Goal: Find specific page/section: Find specific page/section

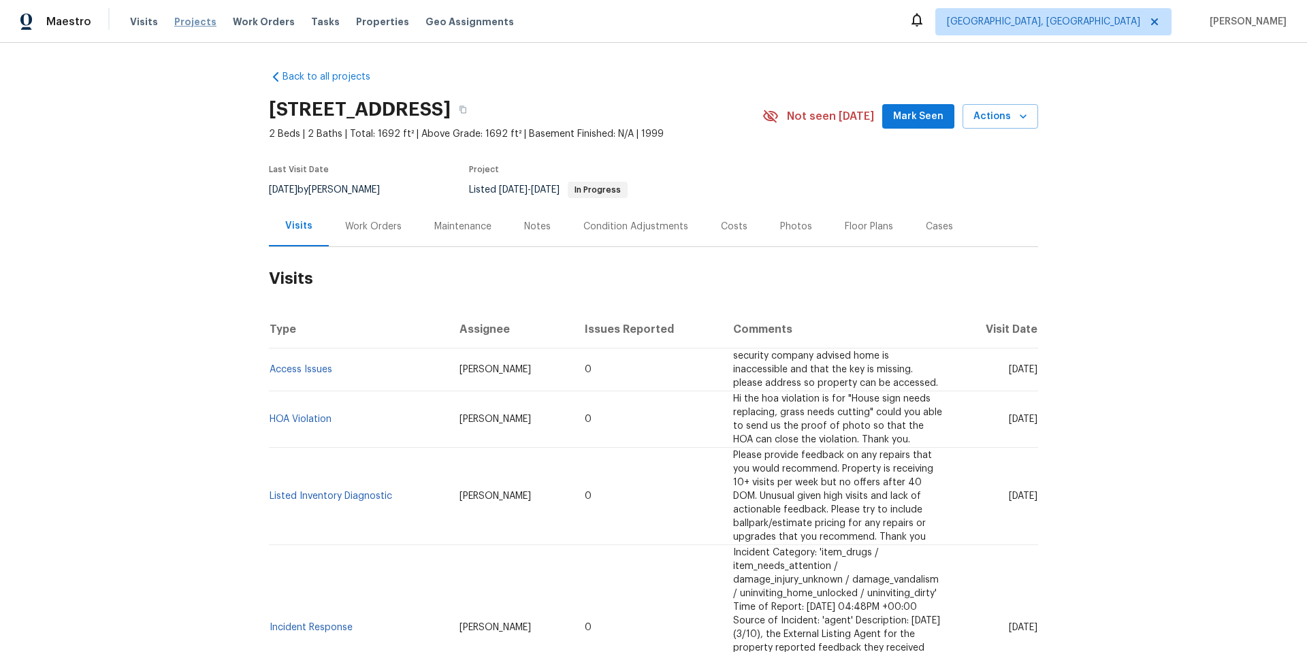
click at [184, 22] on span "Projects" at bounding box center [195, 22] width 42 height 14
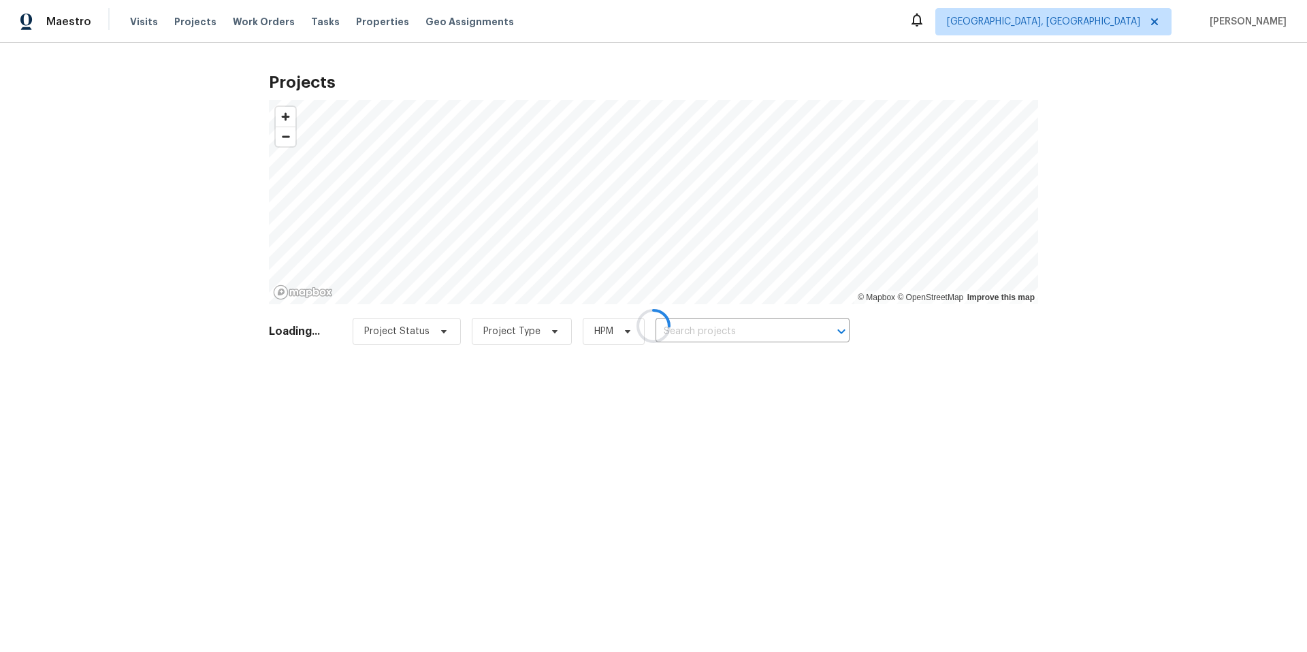
click at [746, 334] on div at bounding box center [653, 326] width 1307 height 652
click at [1122, 22] on div at bounding box center [653, 326] width 1307 height 652
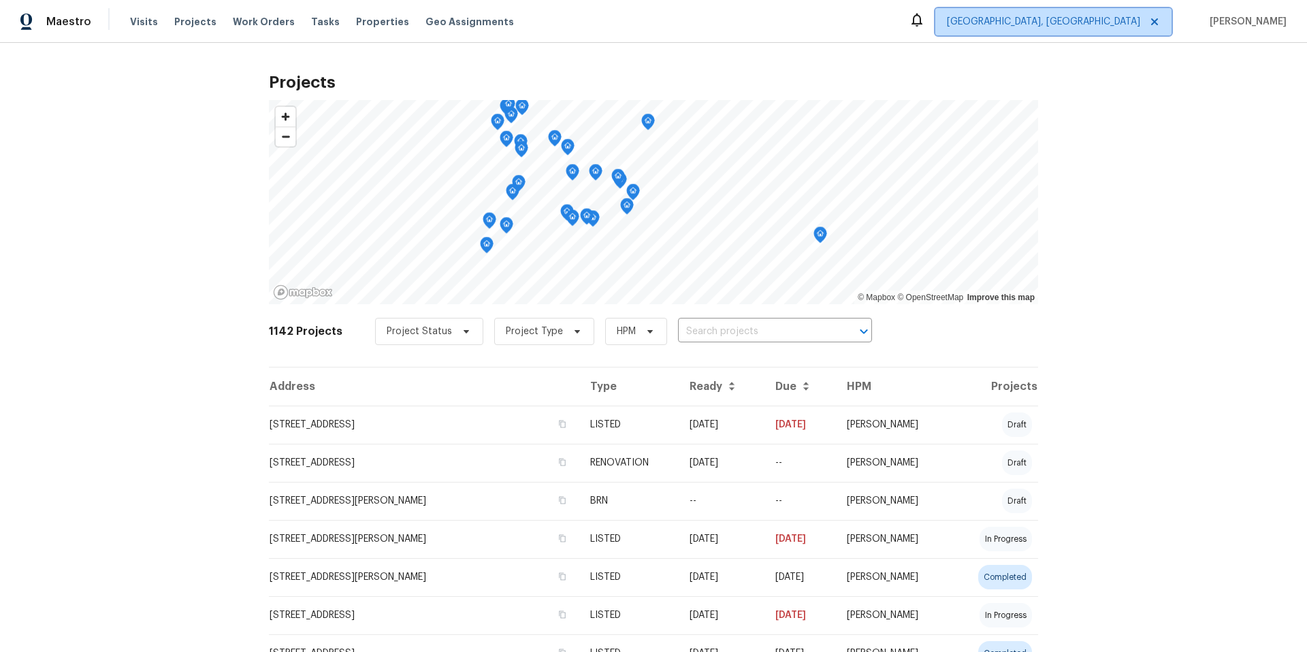
click at [1114, 25] on span "[GEOGRAPHIC_DATA], [GEOGRAPHIC_DATA]" at bounding box center [1043, 22] width 193 height 14
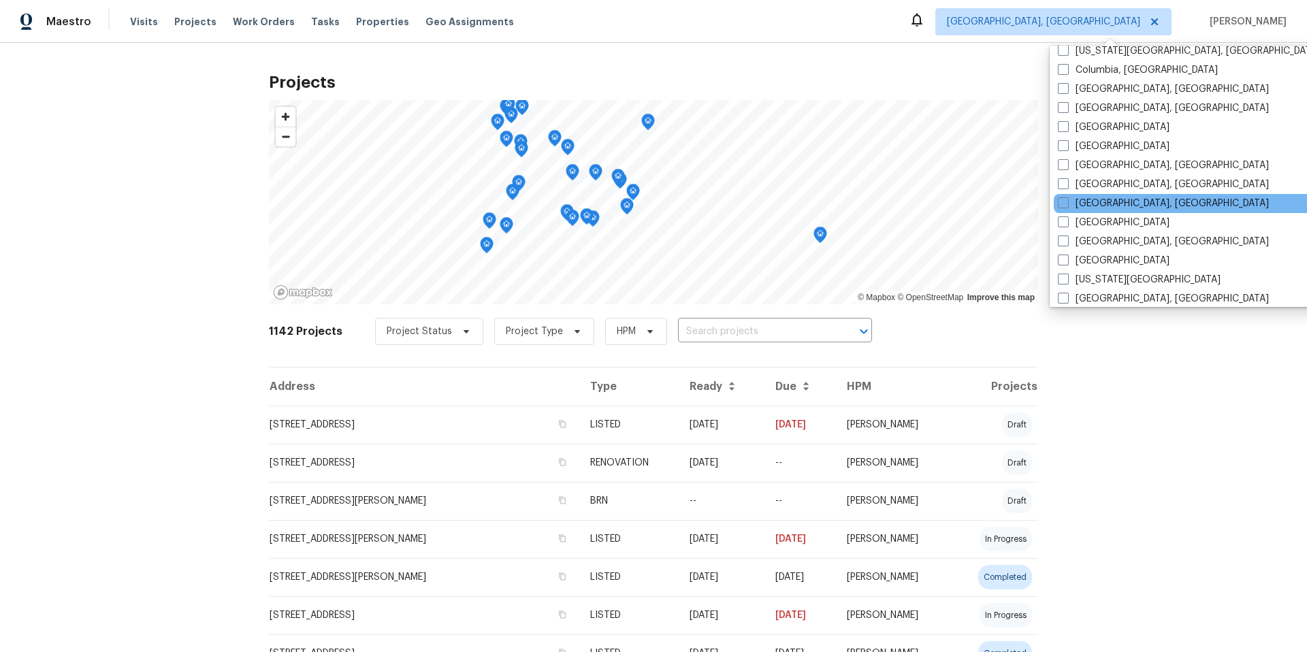
scroll to position [752, 0]
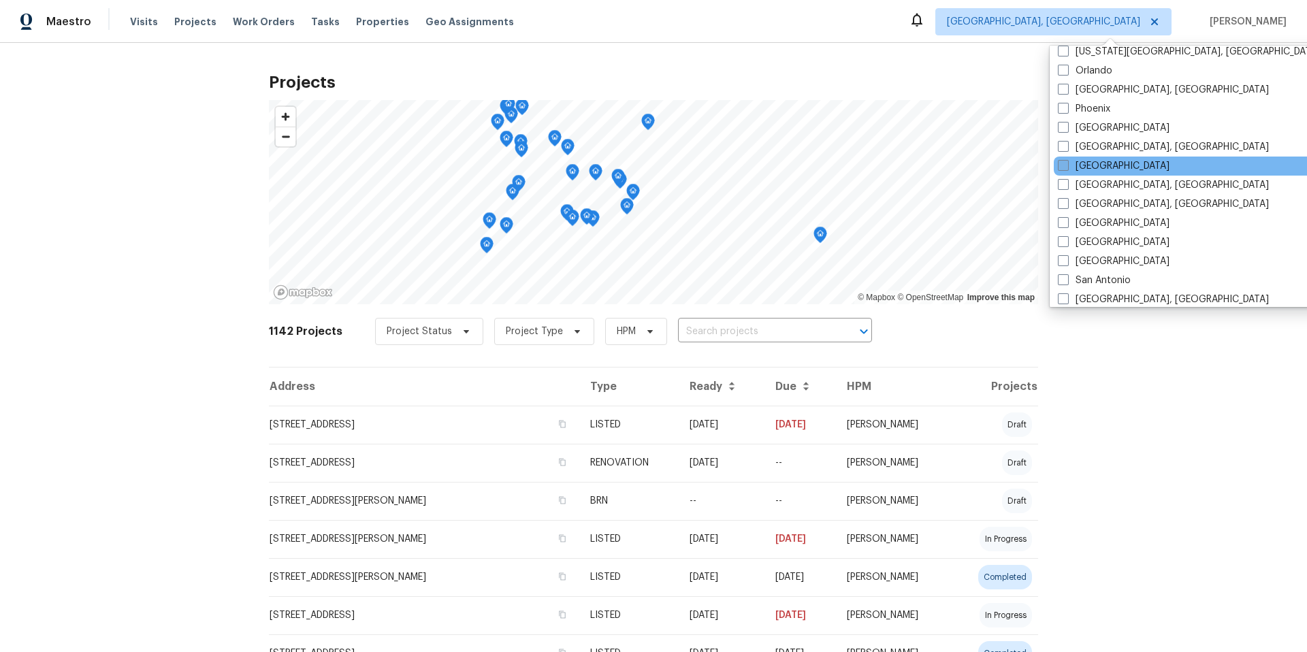
click at [1064, 167] on span at bounding box center [1063, 165] width 11 height 11
click at [1064, 167] on input "[GEOGRAPHIC_DATA]" at bounding box center [1062, 163] width 9 height 9
checkbox input "true"
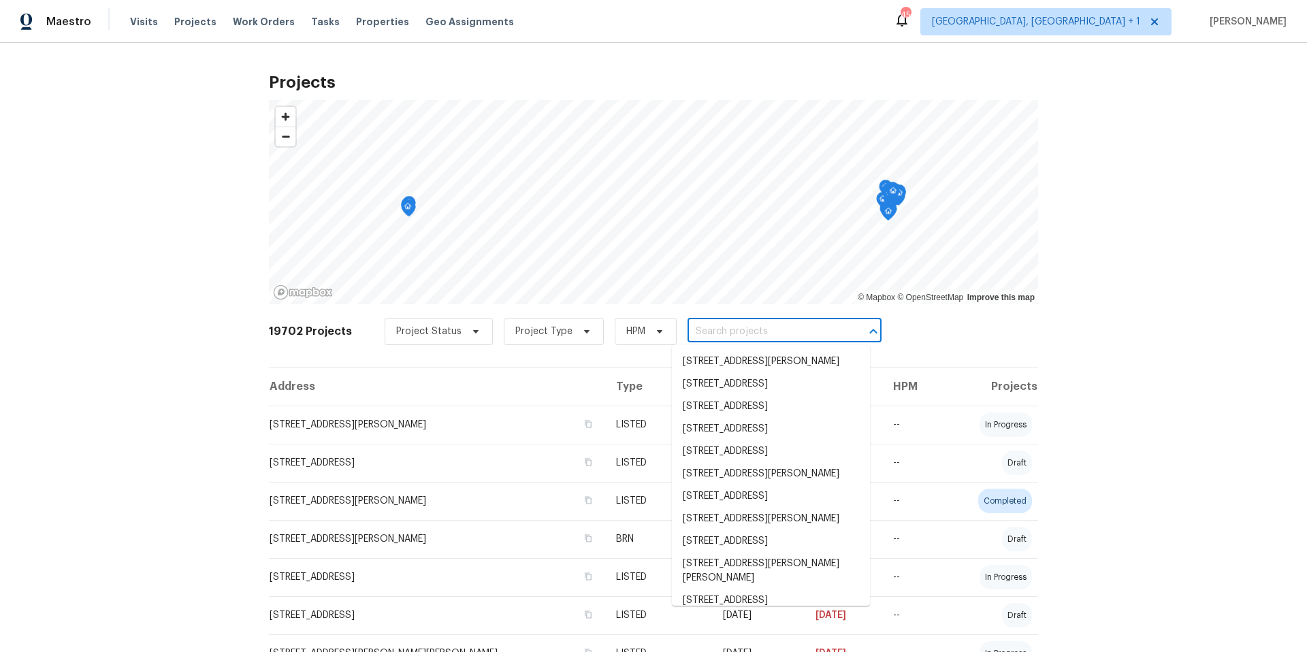
paste input "[STREET_ADDRESS]"
type input "[STREET_ADDRESS]"
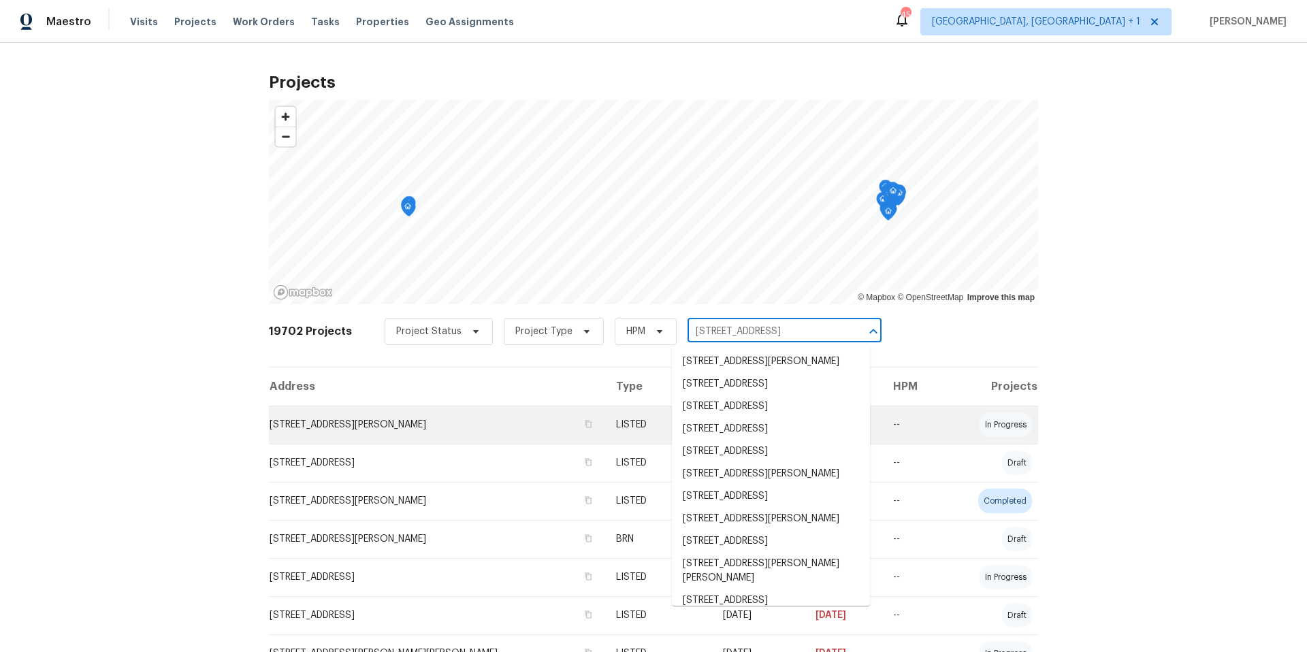
scroll to position [0, 33]
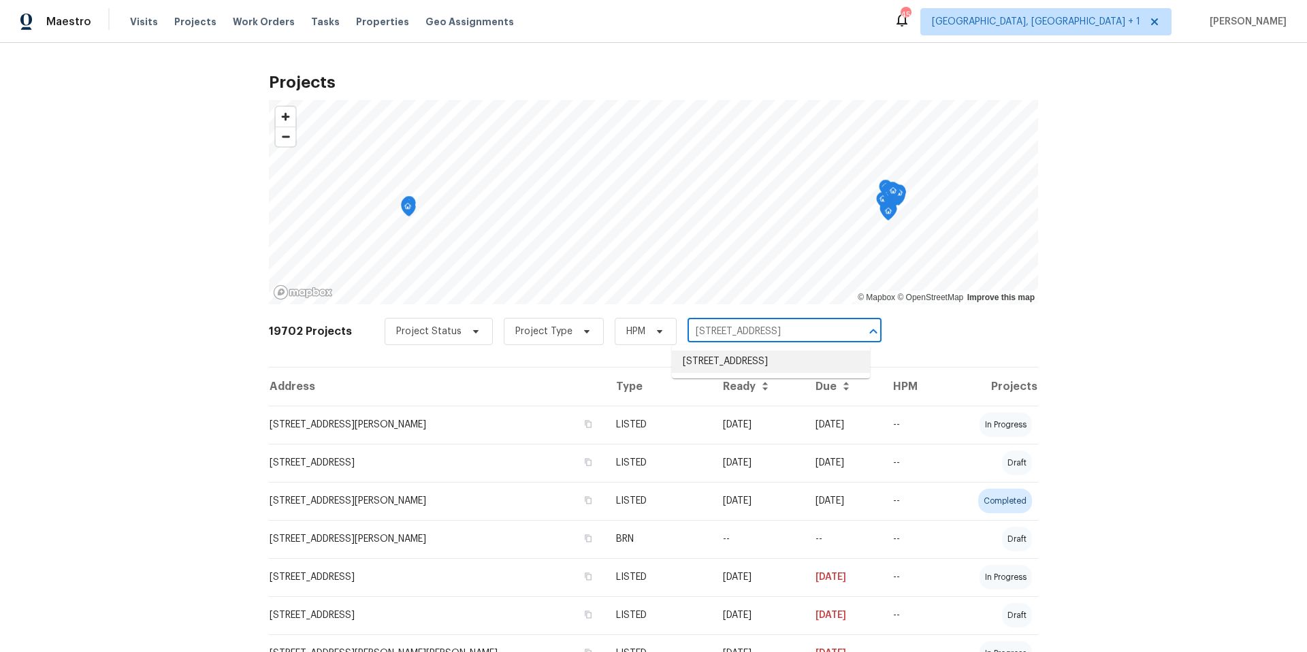
click at [780, 363] on li "[STREET_ADDRESS]" at bounding box center [771, 362] width 198 height 22
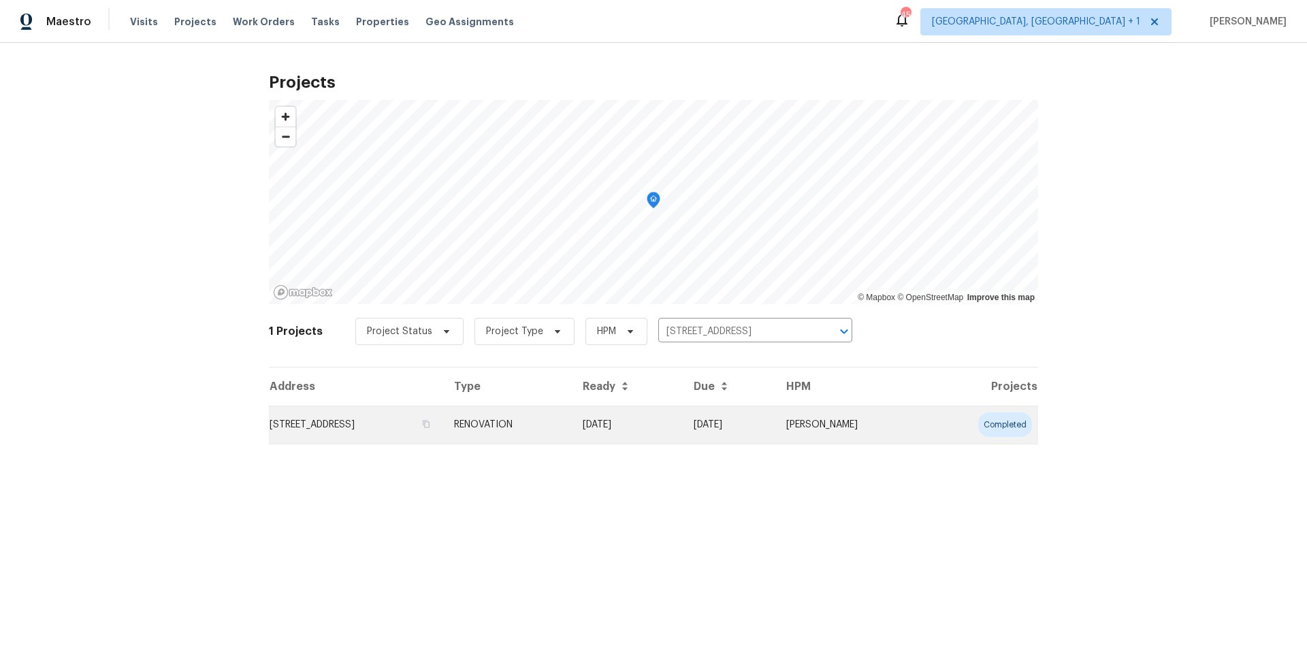
click at [427, 424] on td "[STREET_ADDRESS]" at bounding box center [356, 425] width 174 height 38
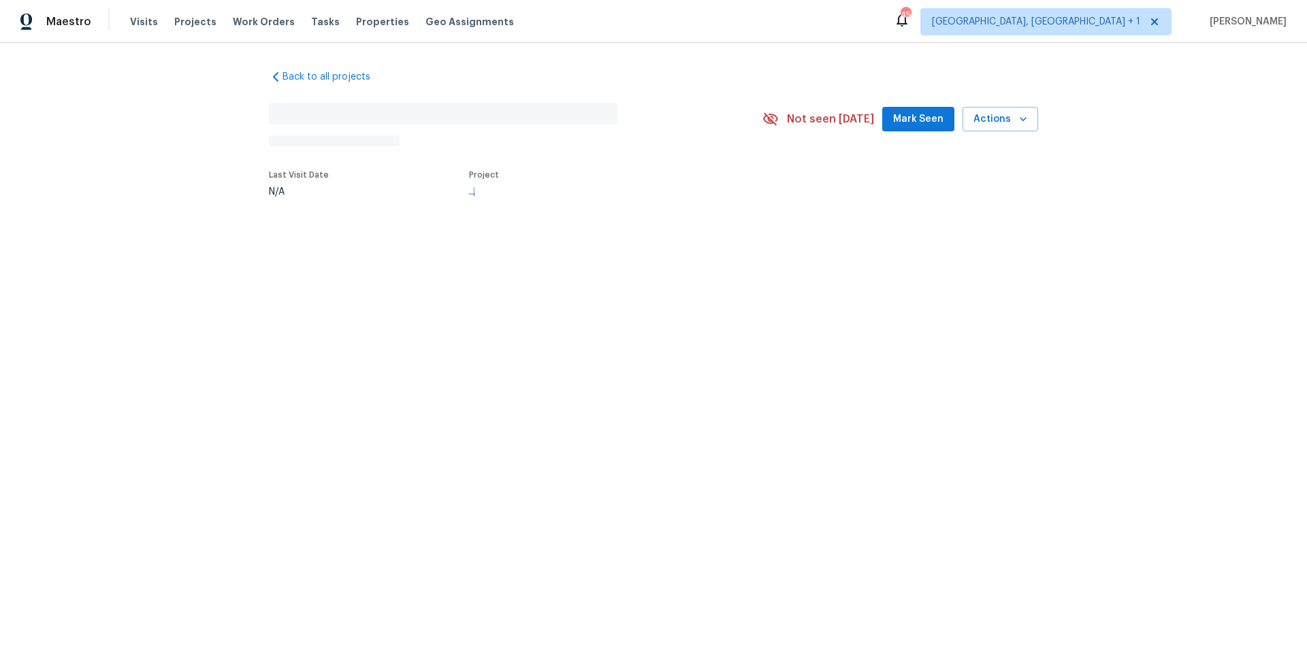
click at [427, 287] on html "Maestro Visits Projects Work Orders Tasks Properties Geo Assignments 45 [GEOGRA…" at bounding box center [653, 143] width 1307 height 287
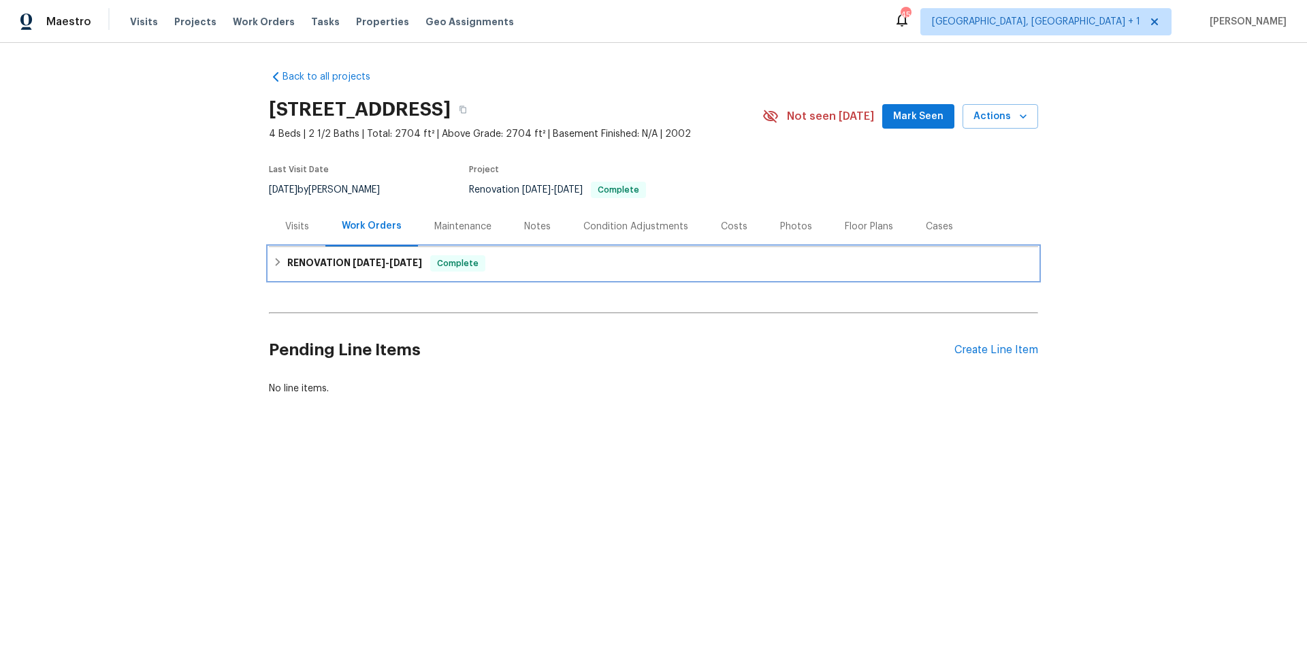
click at [489, 264] on div "RENOVATION [DATE] - [DATE] Complete" at bounding box center [653, 263] width 761 height 16
